Goal: Find contact information: Find contact information

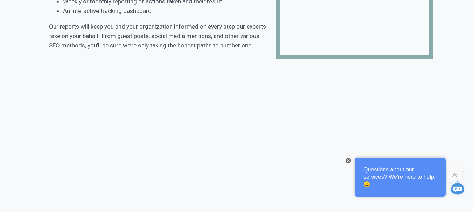
scroll to position [1731, 0]
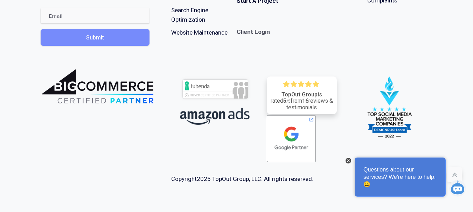
click at [347, 160] on img at bounding box center [348, 161] width 3 height 3
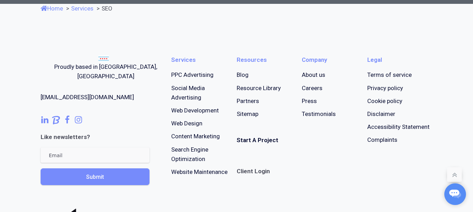
scroll to position [1591, 0]
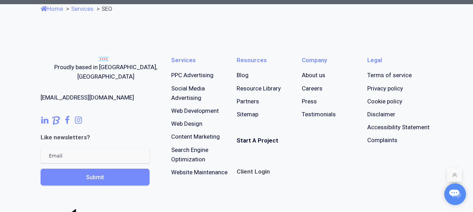
click at [38, 104] on div "Proudly based in [GEOGRAPHIC_DATA], [GEOGRAPHIC_DATA] [EMAIL_ADDRESS][DOMAIN_NA…" at bounding box center [236, 190] width 409 height 352
click at [42, 117] on use at bounding box center [44, 120] width 7 height 7
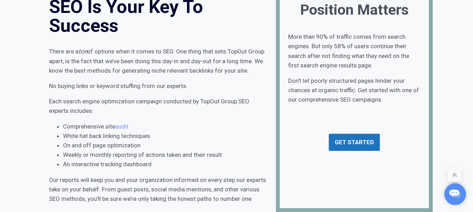
scroll to position [0, 0]
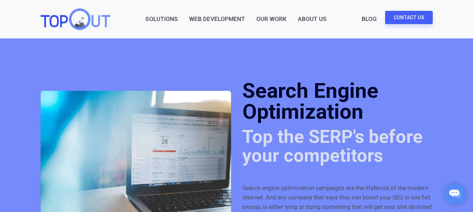
click at [417, 22] on link "Contact Us" at bounding box center [409, 17] width 48 height 13
